Goal: Information Seeking & Learning: Learn about a topic

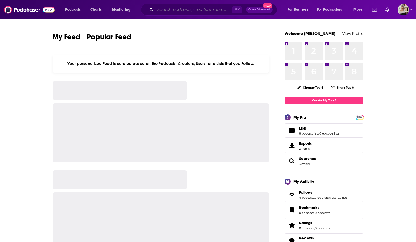
click at [162, 11] on input "Search podcasts, credits, & more..." at bounding box center [193, 10] width 77 height 8
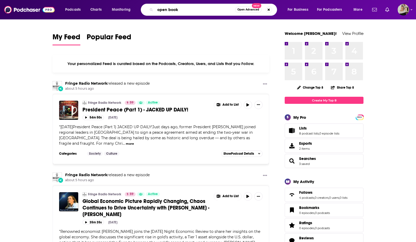
type input "open book"
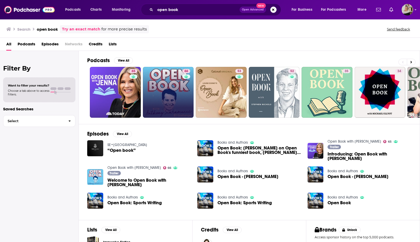
click at [165, 82] on link "66" at bounding box center [168, 92] width 51 height 51
